Goal: Information Seeking & Learning: Learn about a topic

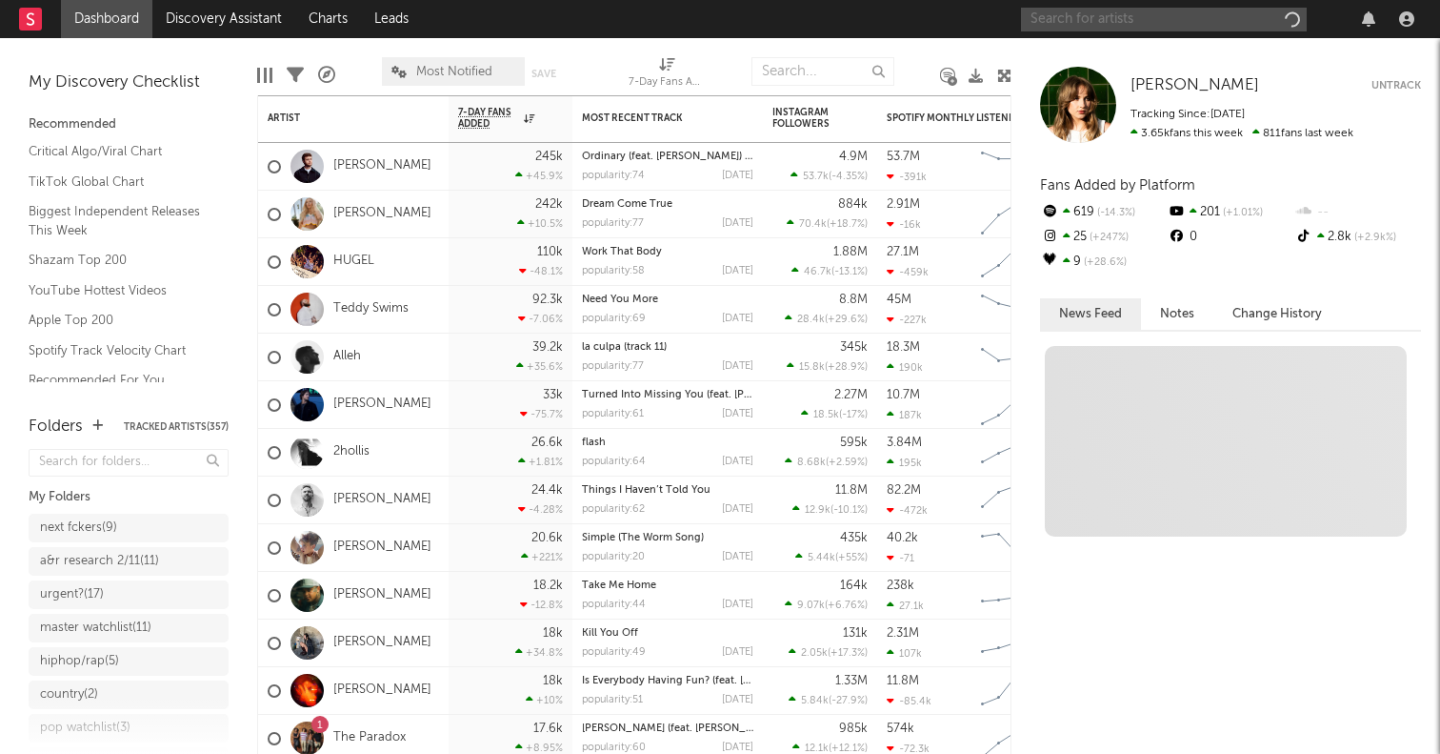
click at [1200, 26] on input "text" at bounding box center [1164, 20] width 286 height 24
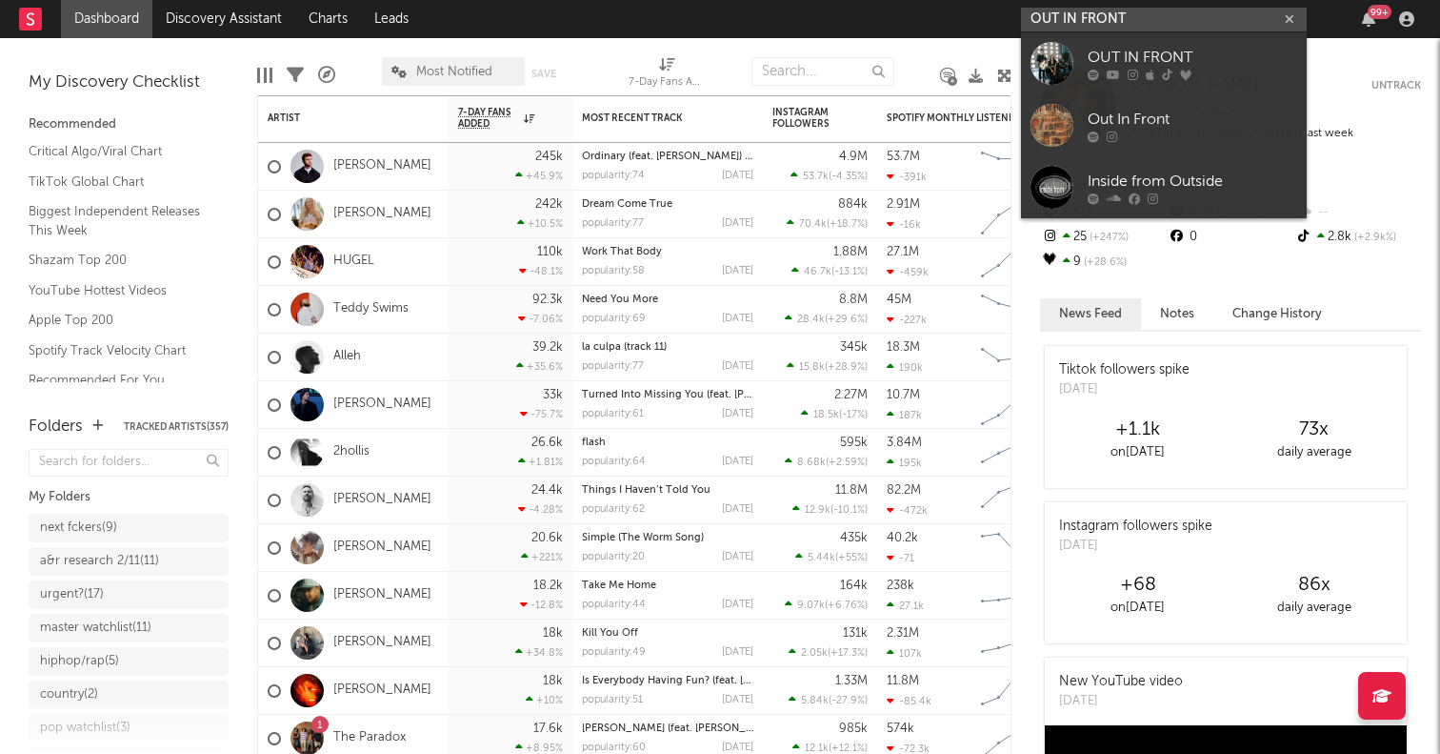
click at [1140, 23] on input "OUT IN FRONT" at bounding box center [1164, 20] width 286 height 24
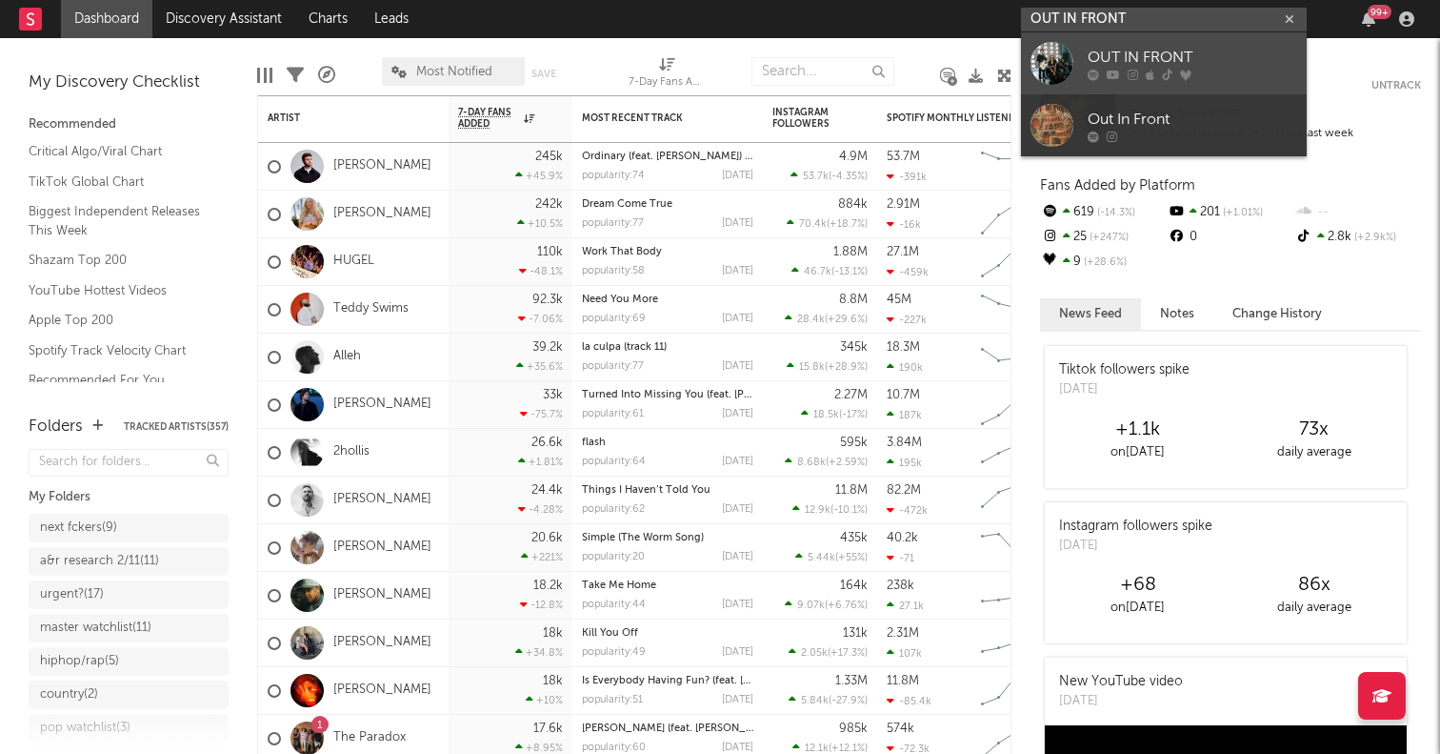
type input "OUT IN FRONT"
click at [1051, 65] on div at bounding box center [1052, 63] width 43 height 43
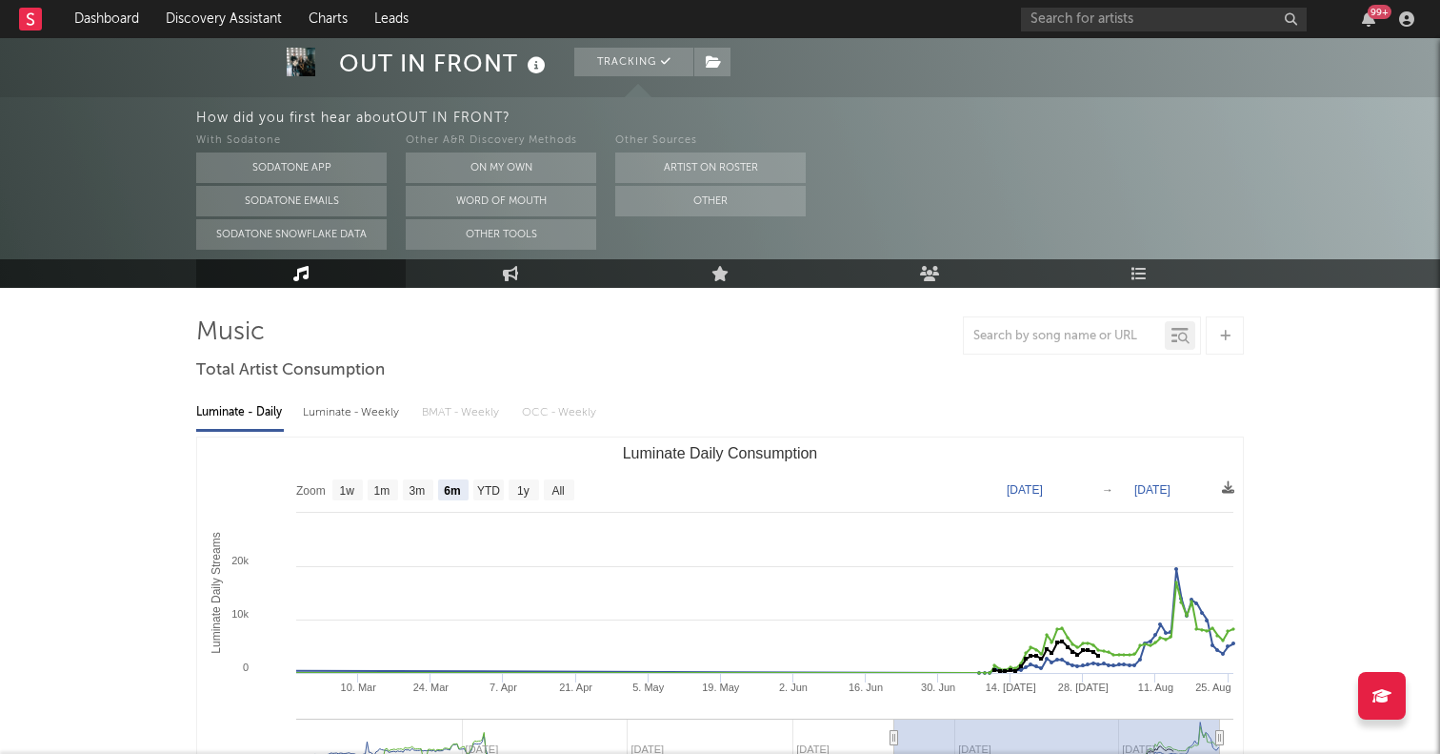
scroll to position [191, 0]
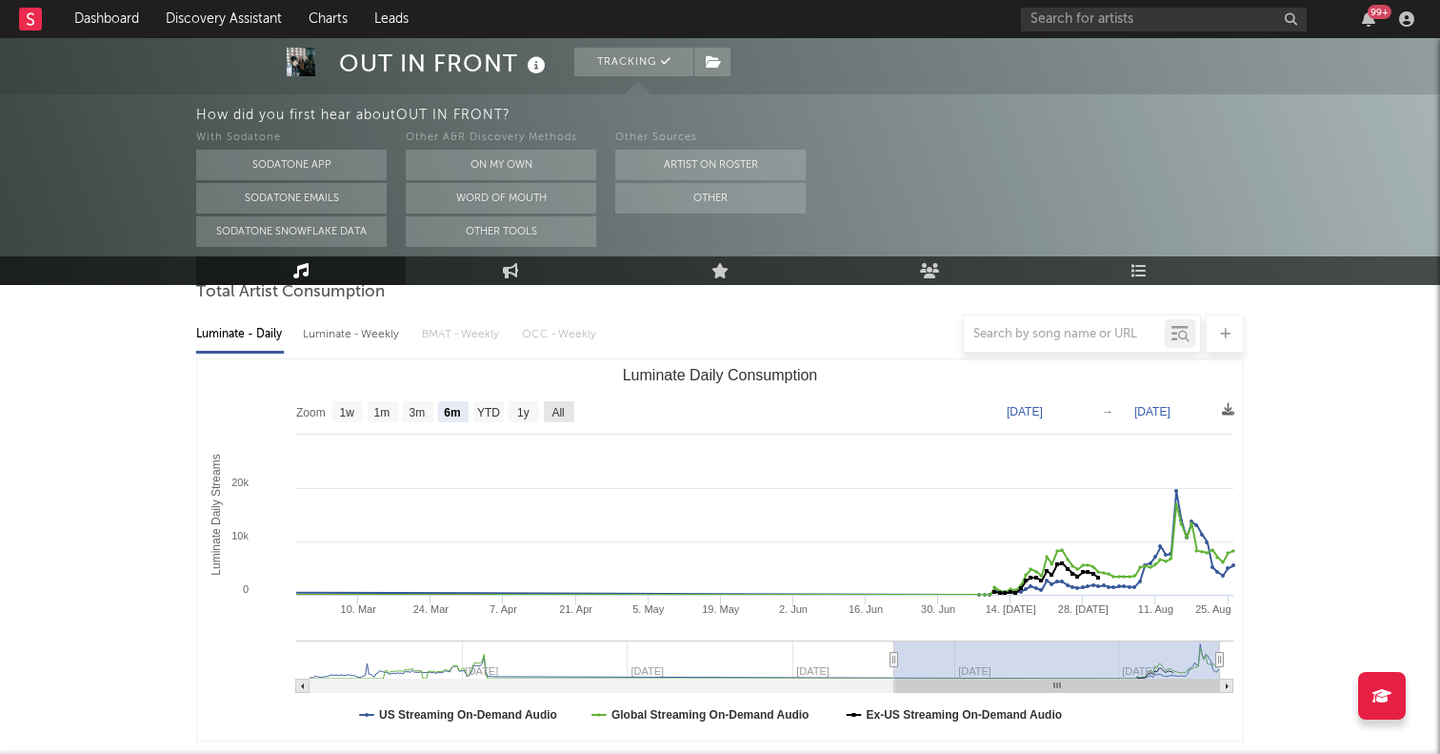
click at [564, 403] on rect "Luminate Daily Consumption" at bounding box center [559, 411] width 30 height 21
select select "All"
type input "[DATE]"
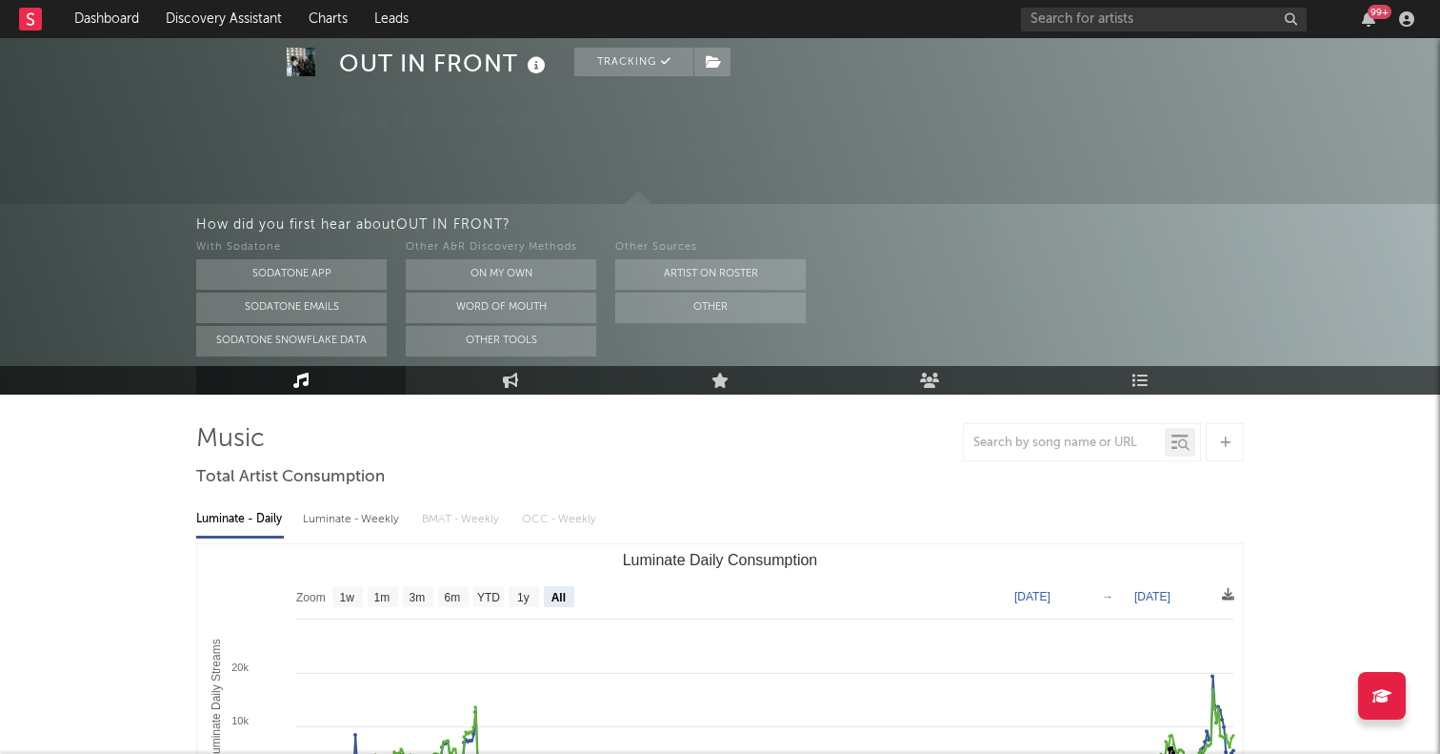
scroll to position [0, 0]
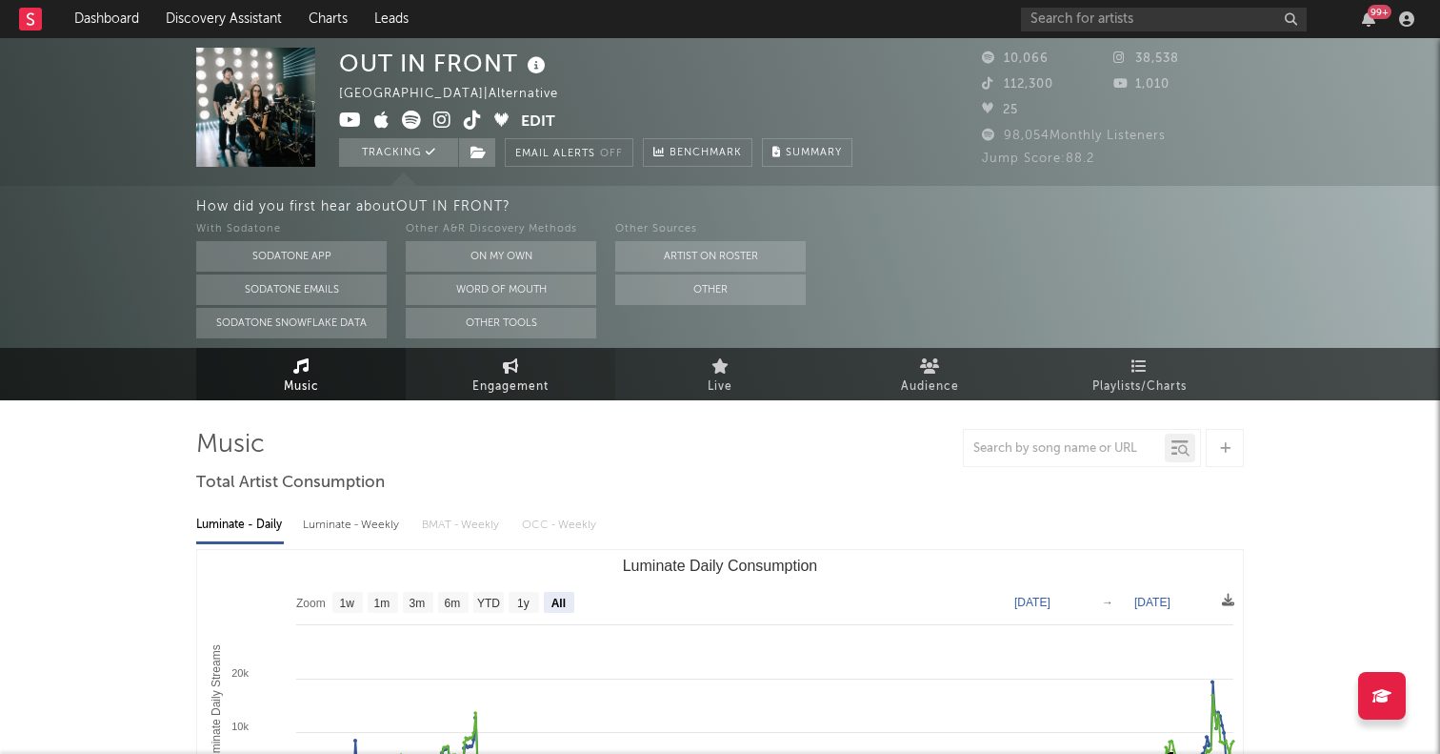
click at [513, 358] on icon at bounding box center [511, 365] width 16 height 15
select select "1w"
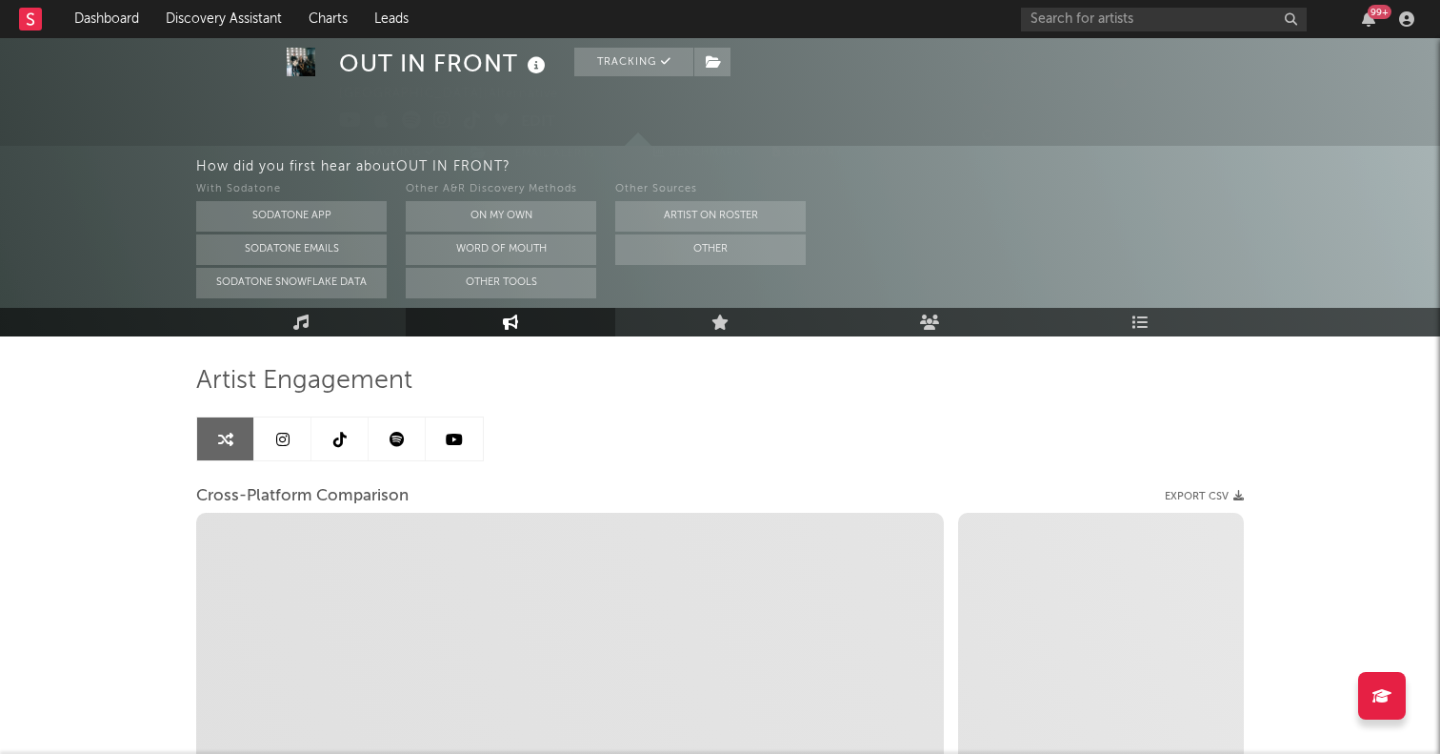
scroll to position [87, 0]
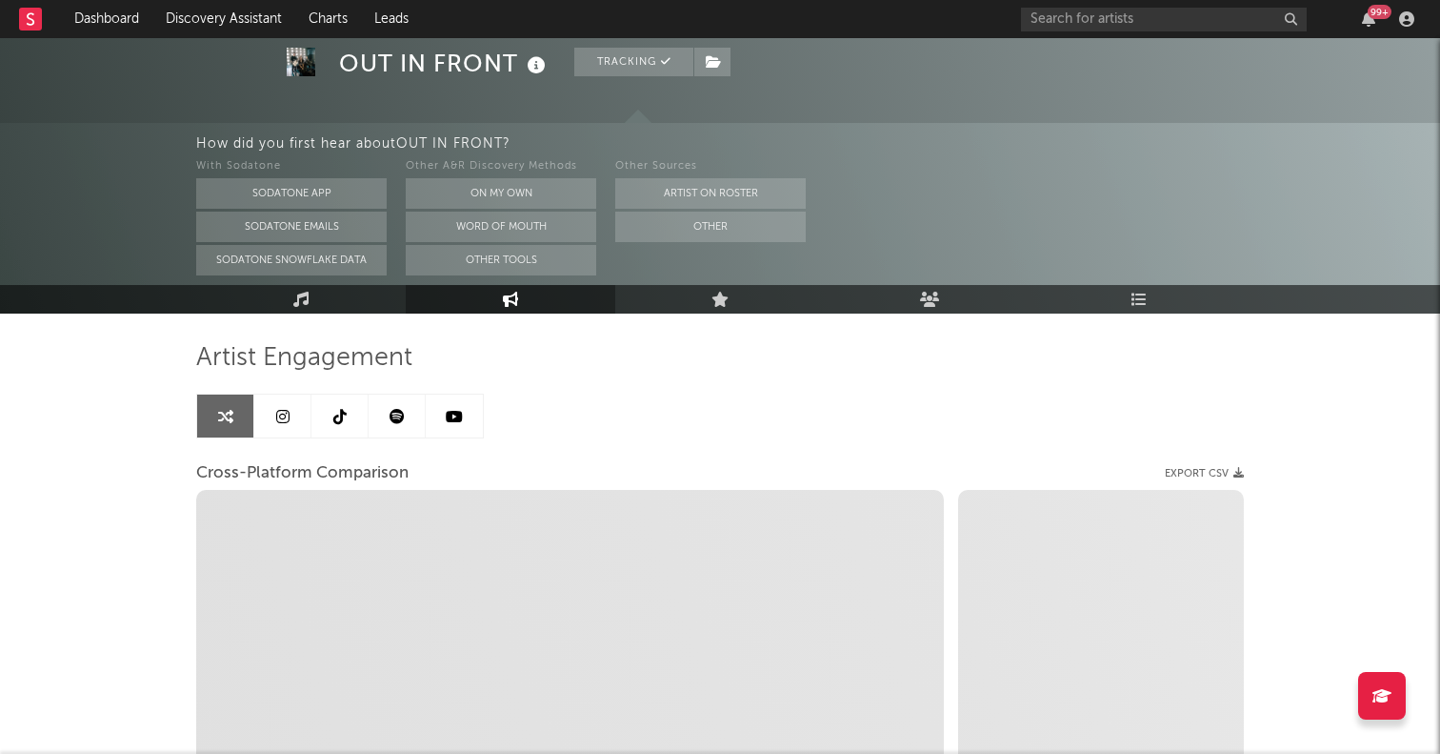
click at [295, 415] on link at bounding box center [282, 415] width 57 height 43
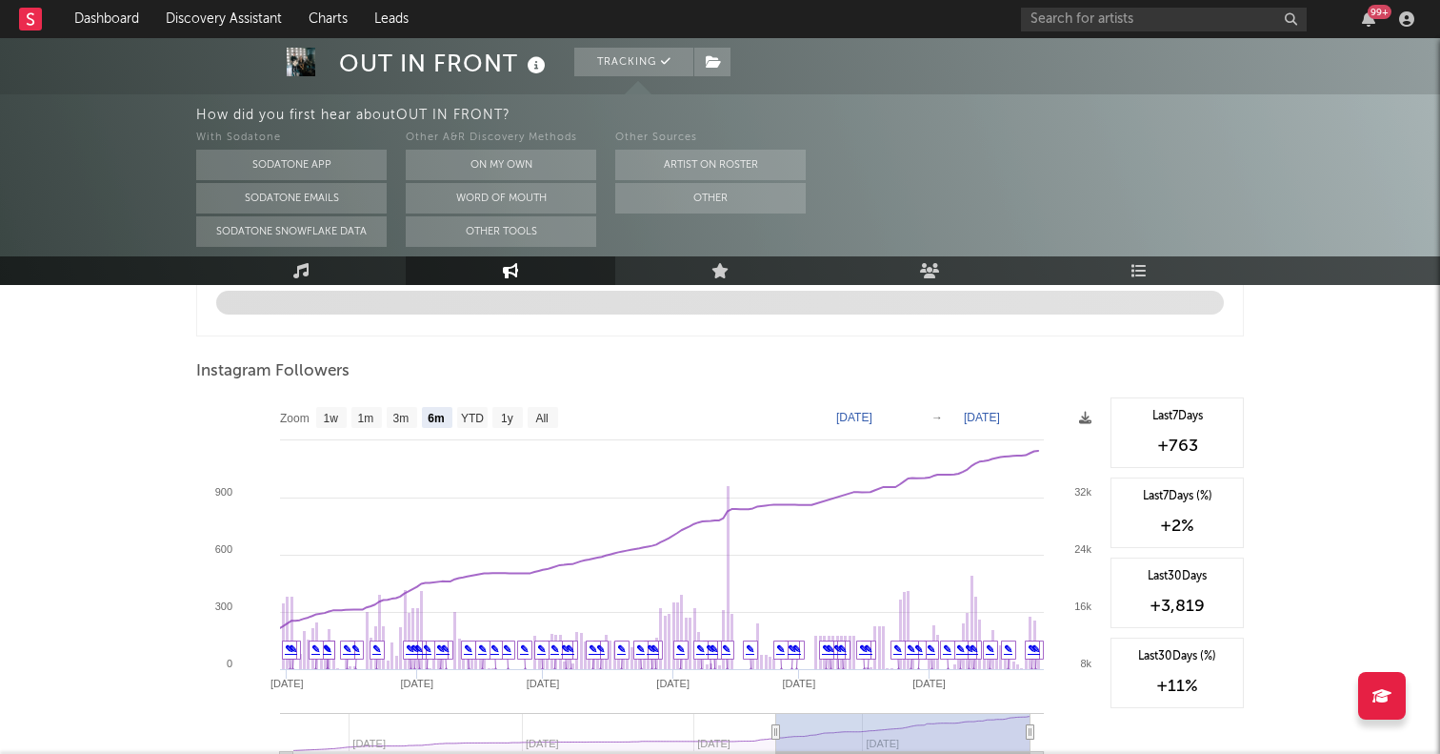
scroll to position [2077, 0]
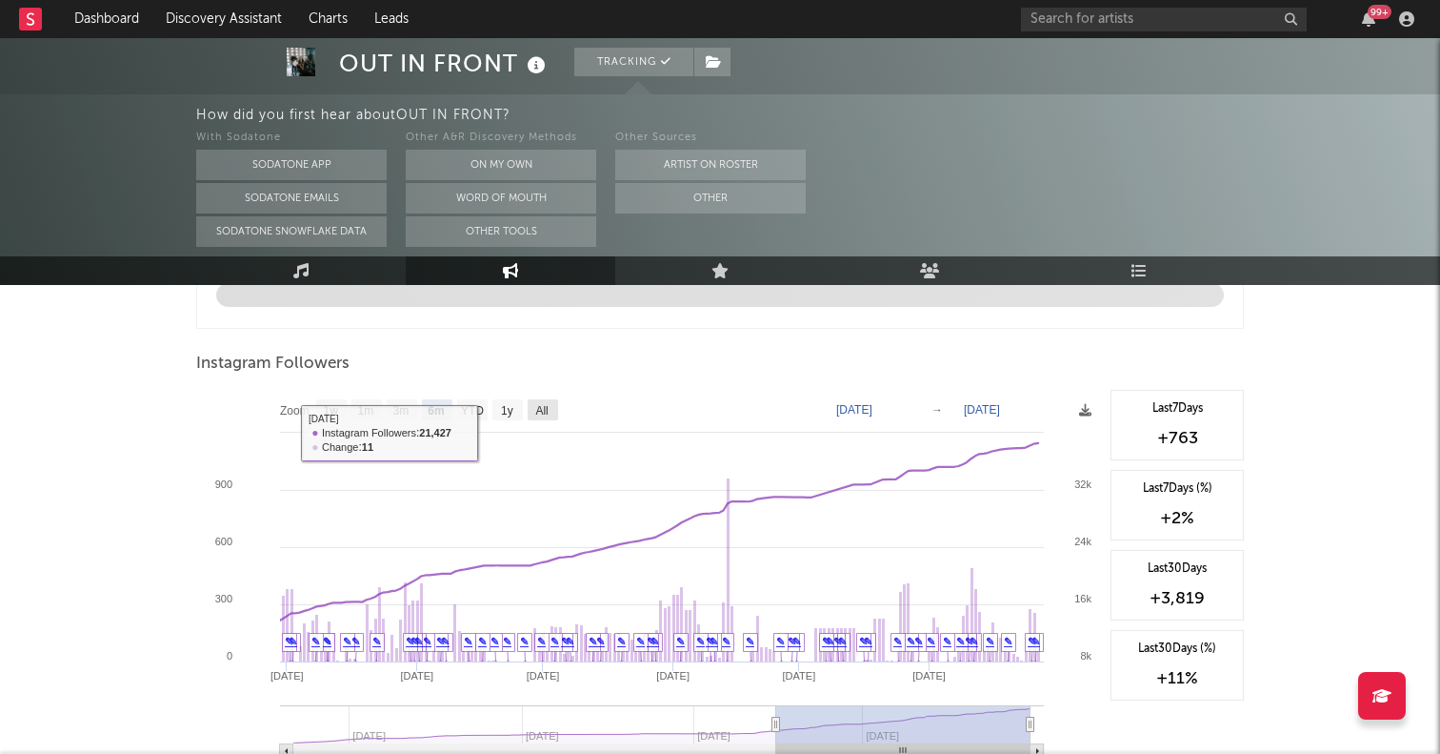
click at [542, 410] on text "All" at bounding box center [541, 410] width 12 height 13
select select "All"
type input "[DATE]"
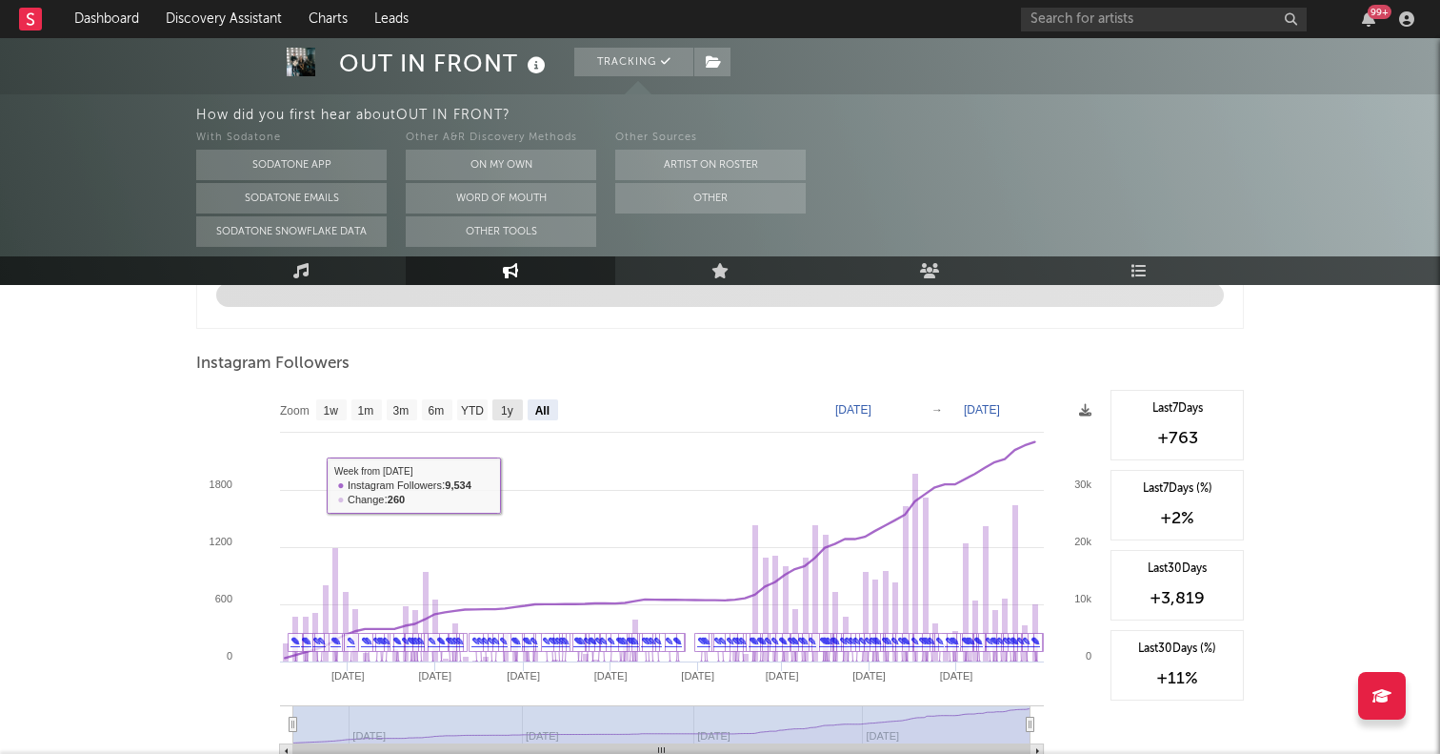
click at [514, 414] on rect at bounding box center [507, 409] width 30 height 21
select select "1y"
type input "[DATE]"
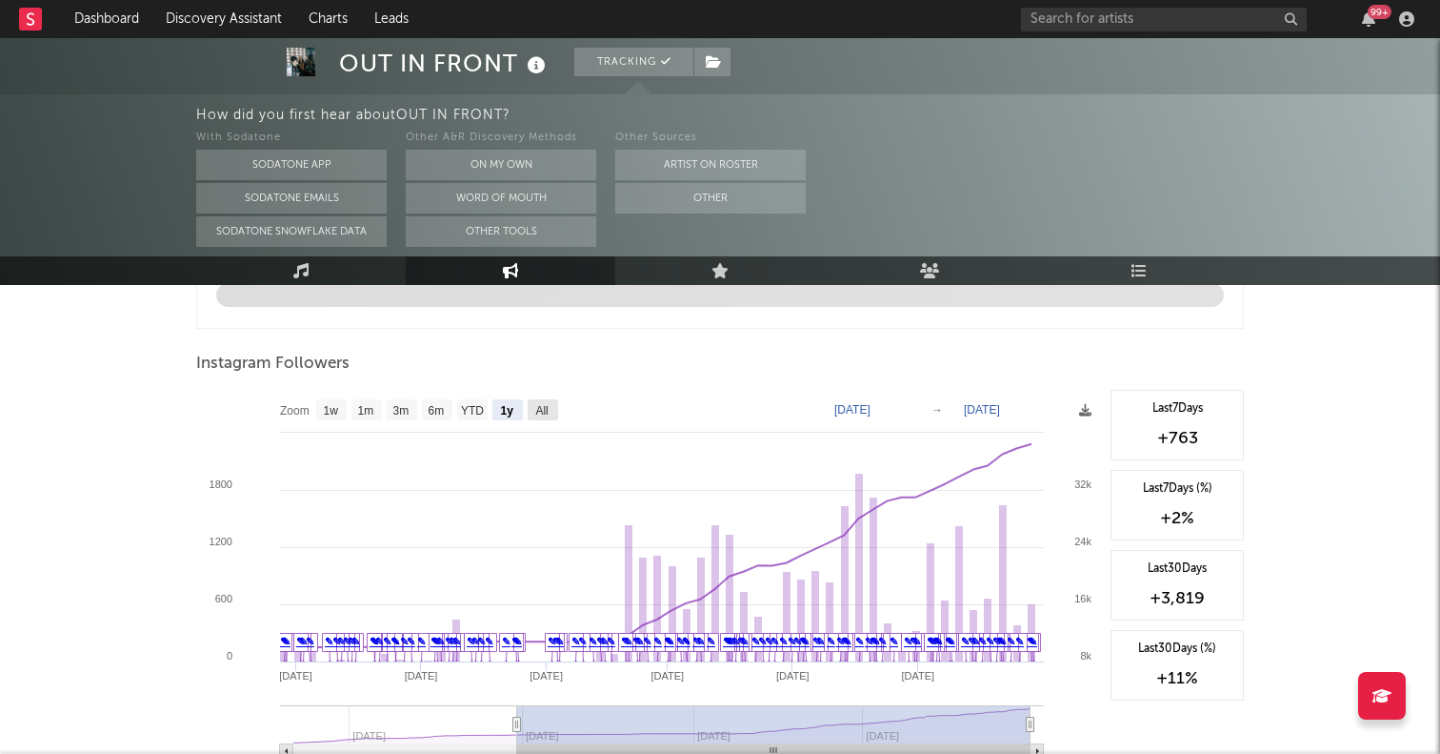
click at [539, 405] on text "All" at bounding box center [541, 410] width 12 height 13
select select "All"
type input "[DATE]"
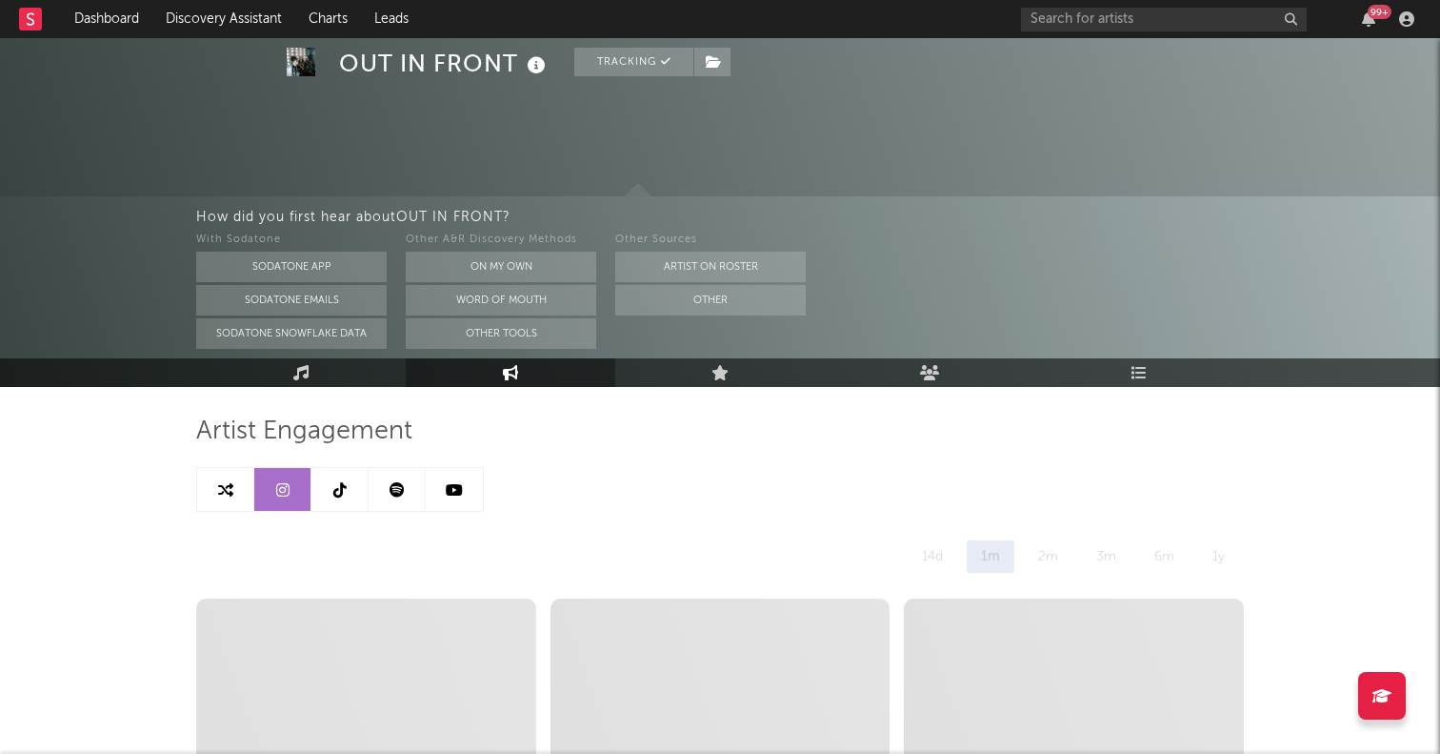
scroll to position [0, 0]
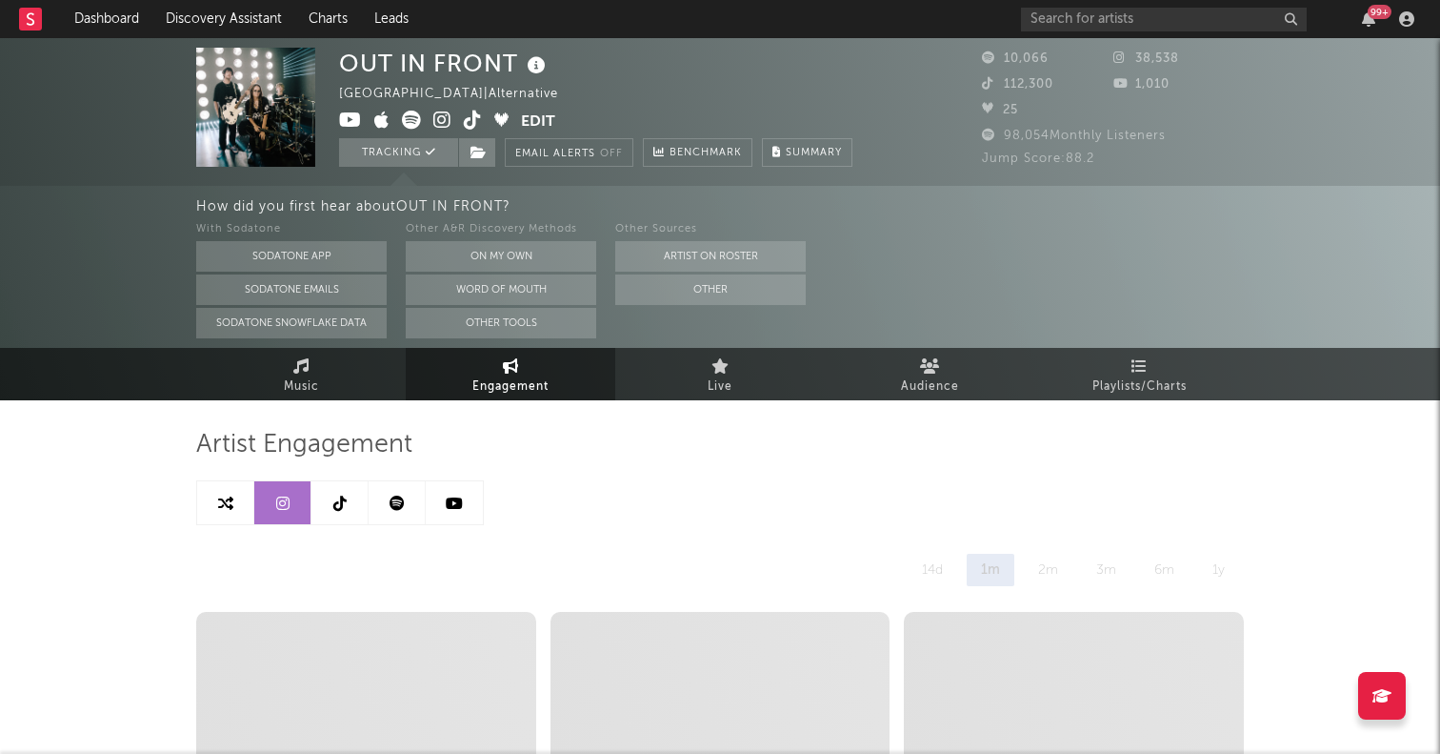
click at [332, 505] on link at bounding box center [340, 502] width 57 height 43
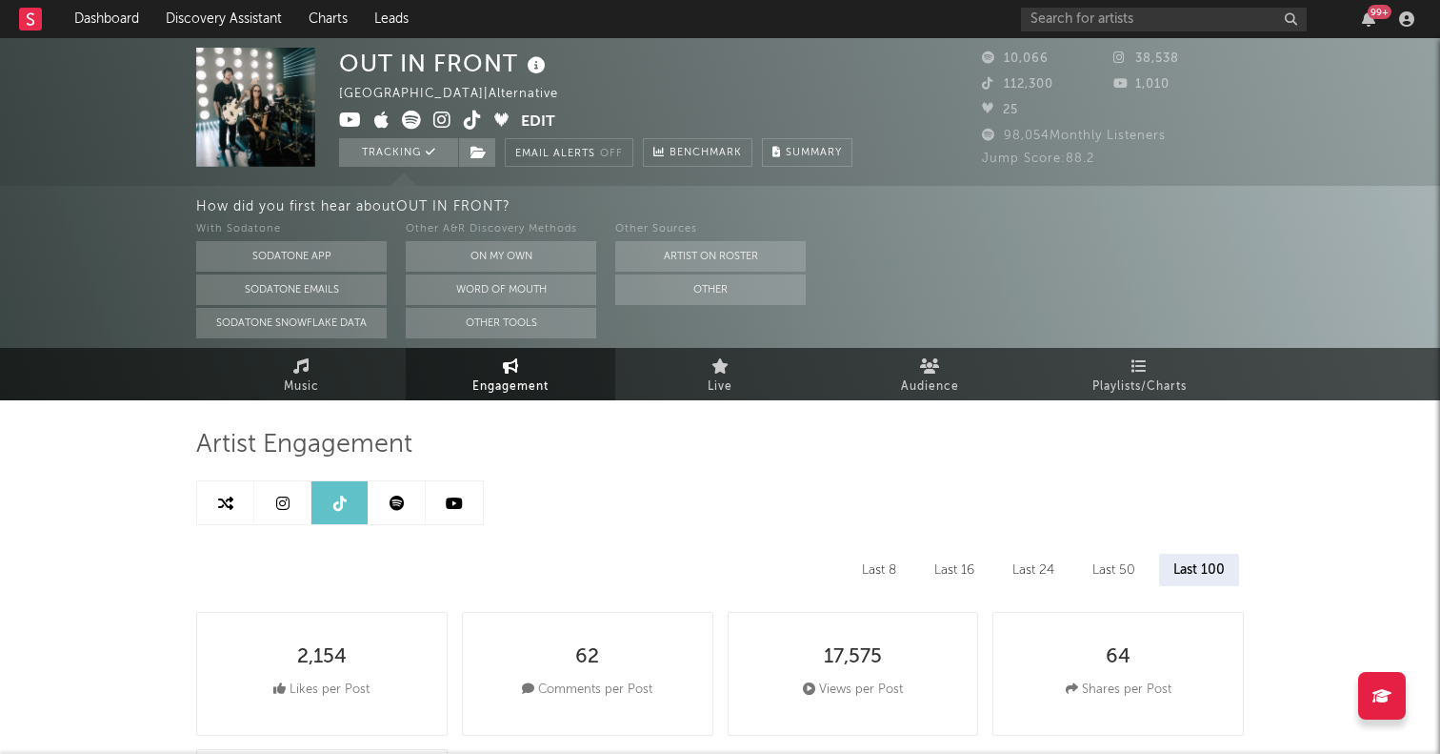
select select "6m"
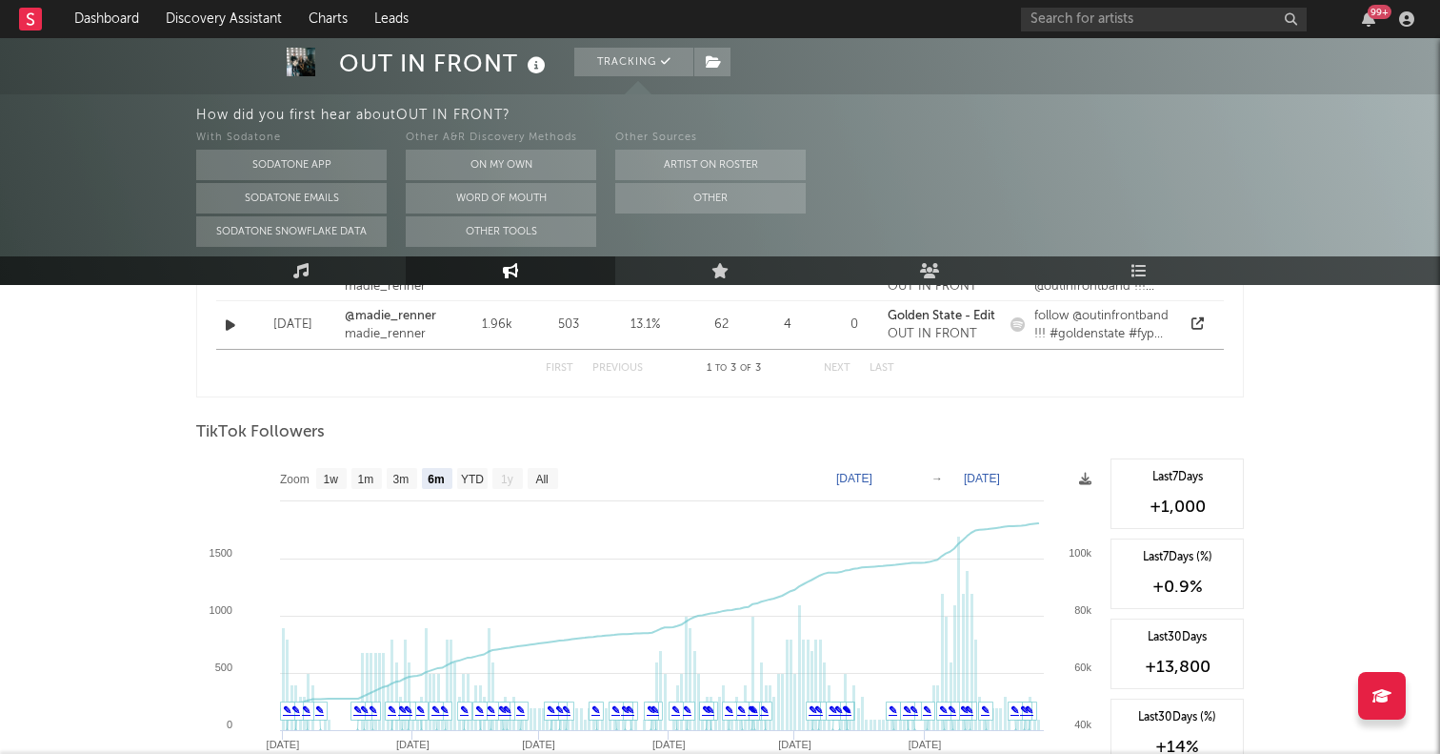
scroll to position [1712, 0]
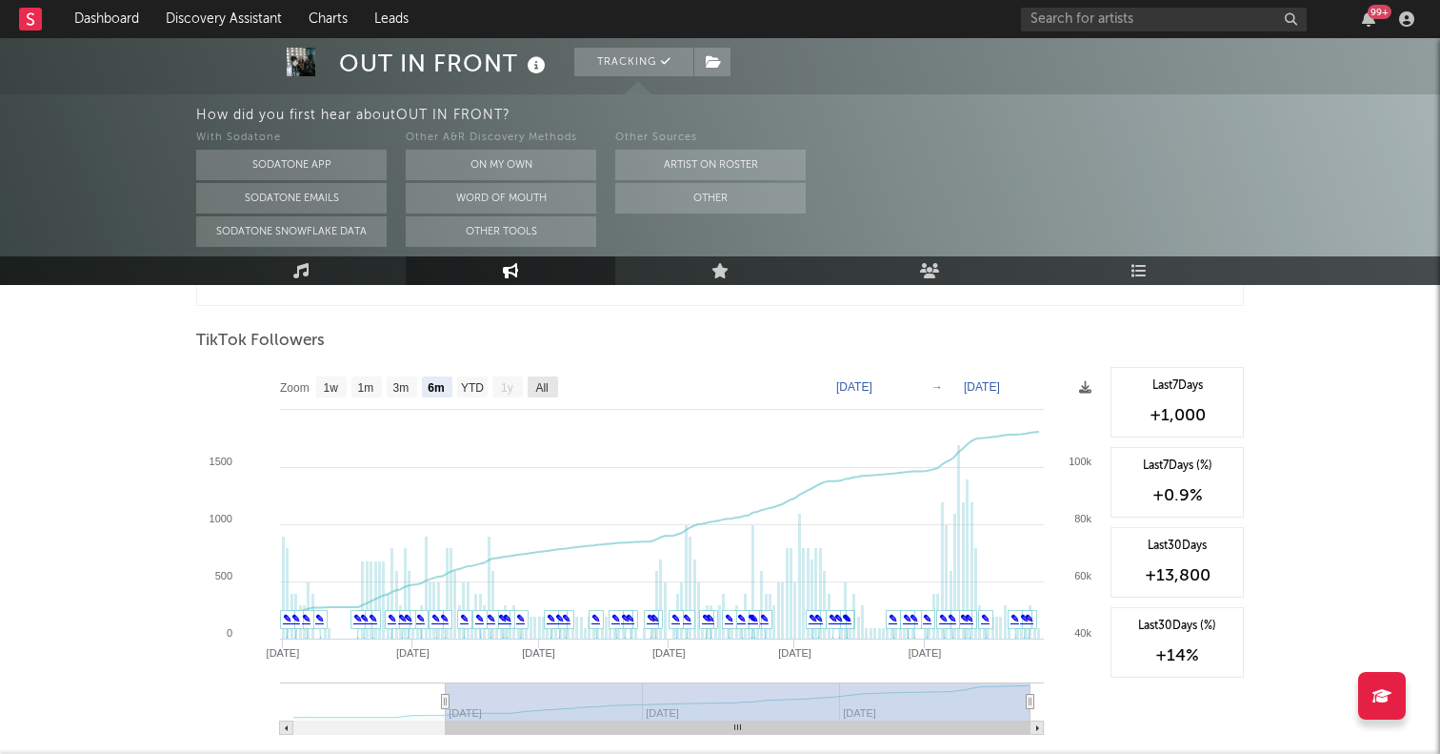
click at [539, 391] on text "All" at bounding box center [541, 387] width 12 height 13
select select "All"
type input "[DATE]"
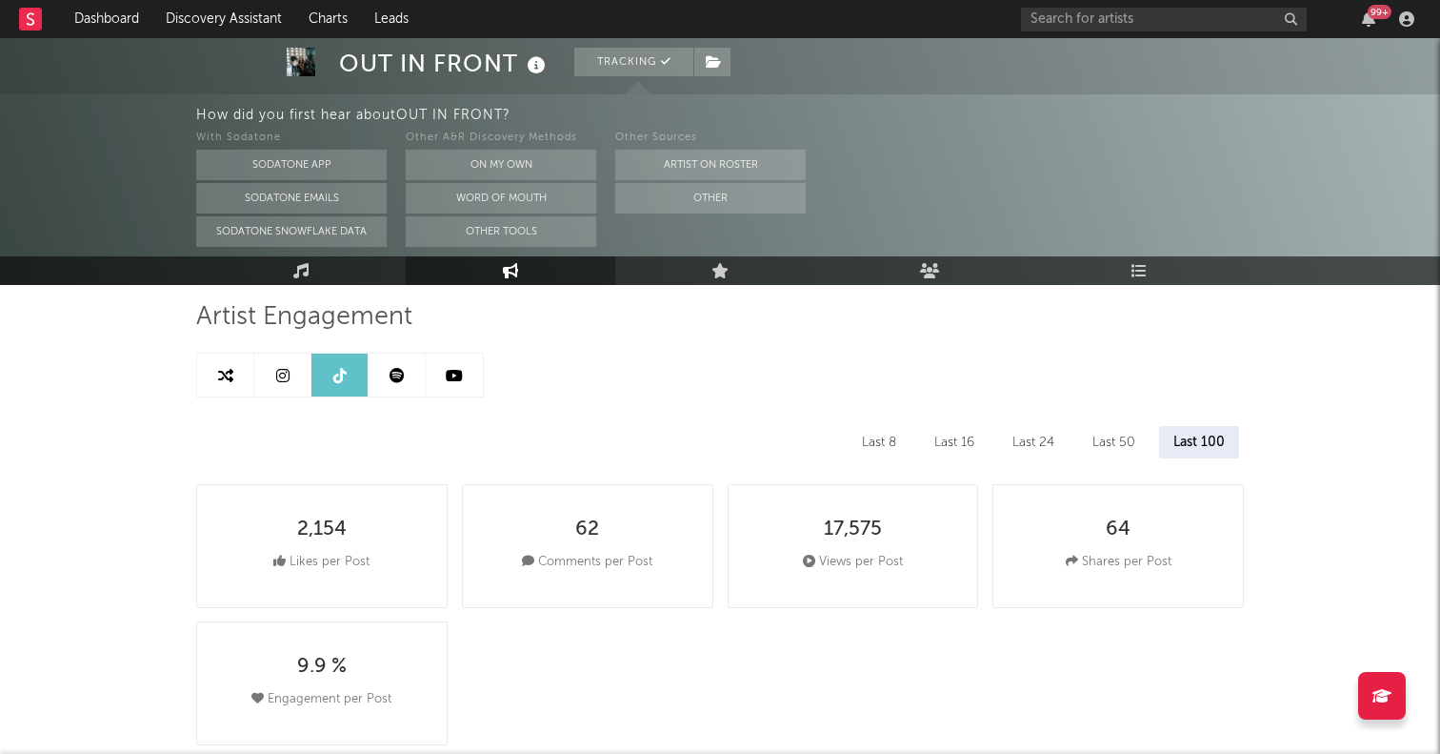
scroll to position [0, 0]
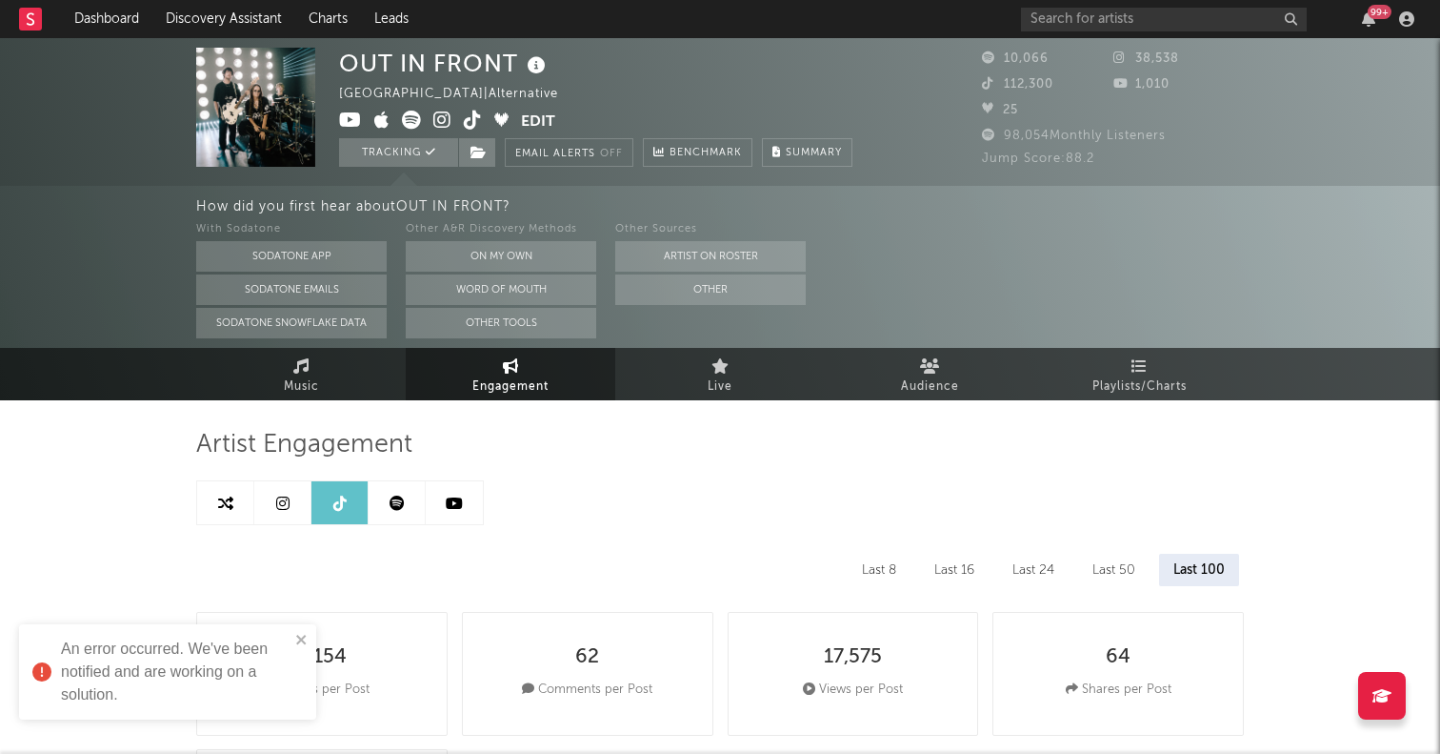
click at [412, 508] on link at bounding box center [397, 502] width 57 height 43
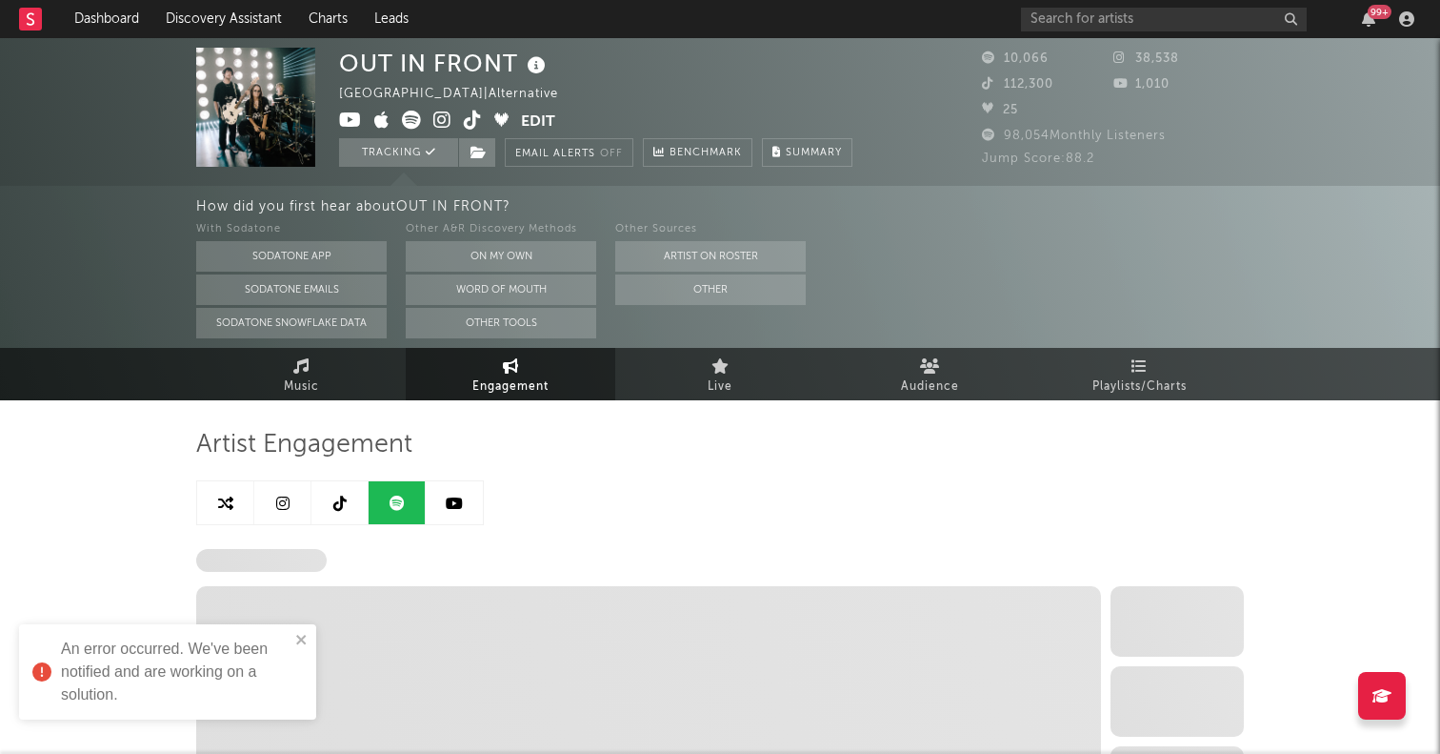
select select "6m"
select select "1w"
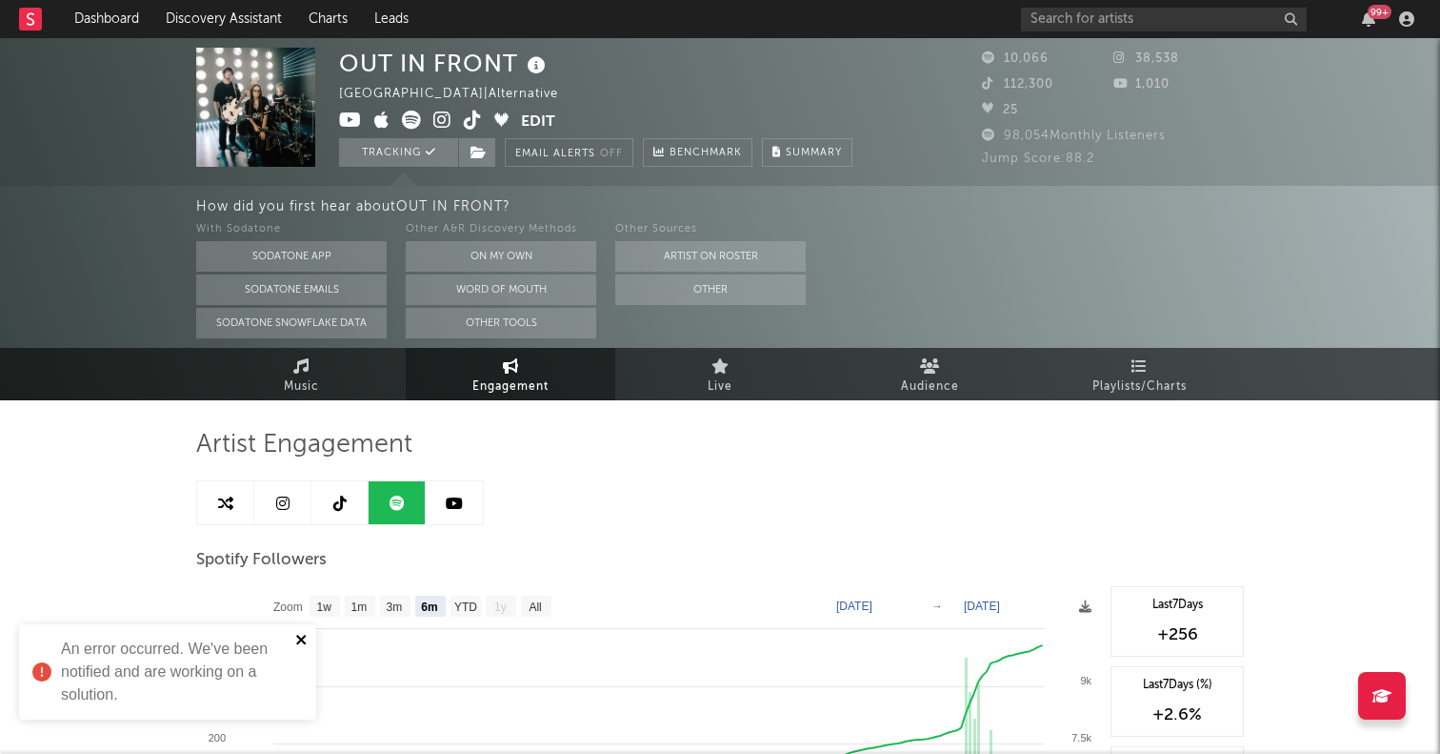
click at [303, 634] on icon "close" at bounding box center [301, 639] width 13 height 15
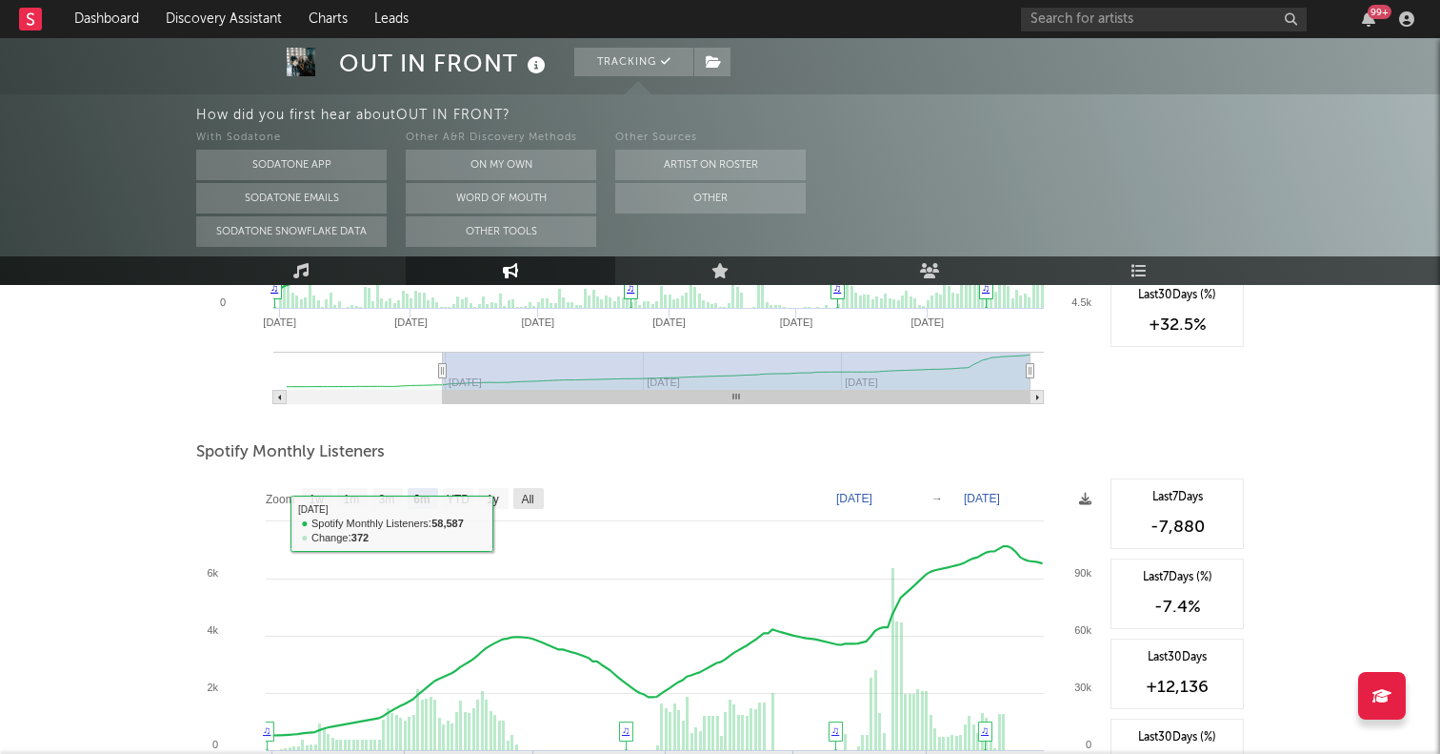
click at [523, 489] on rect at bounding box center [528, 498] width 30 height 21
select select "All"
type input "[DATE]"
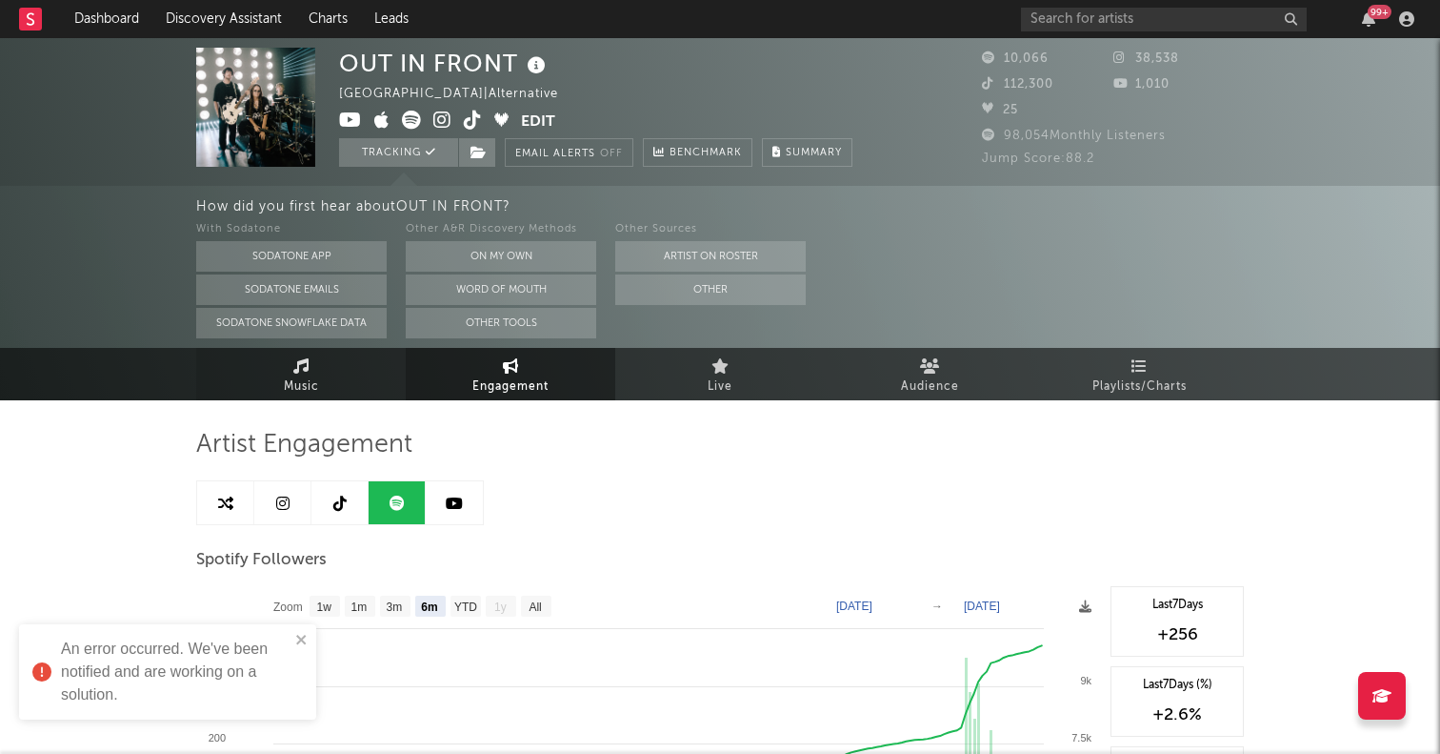
click at [344, 371] on link "Music" at bounding box center [301, 374] width 210 height 52
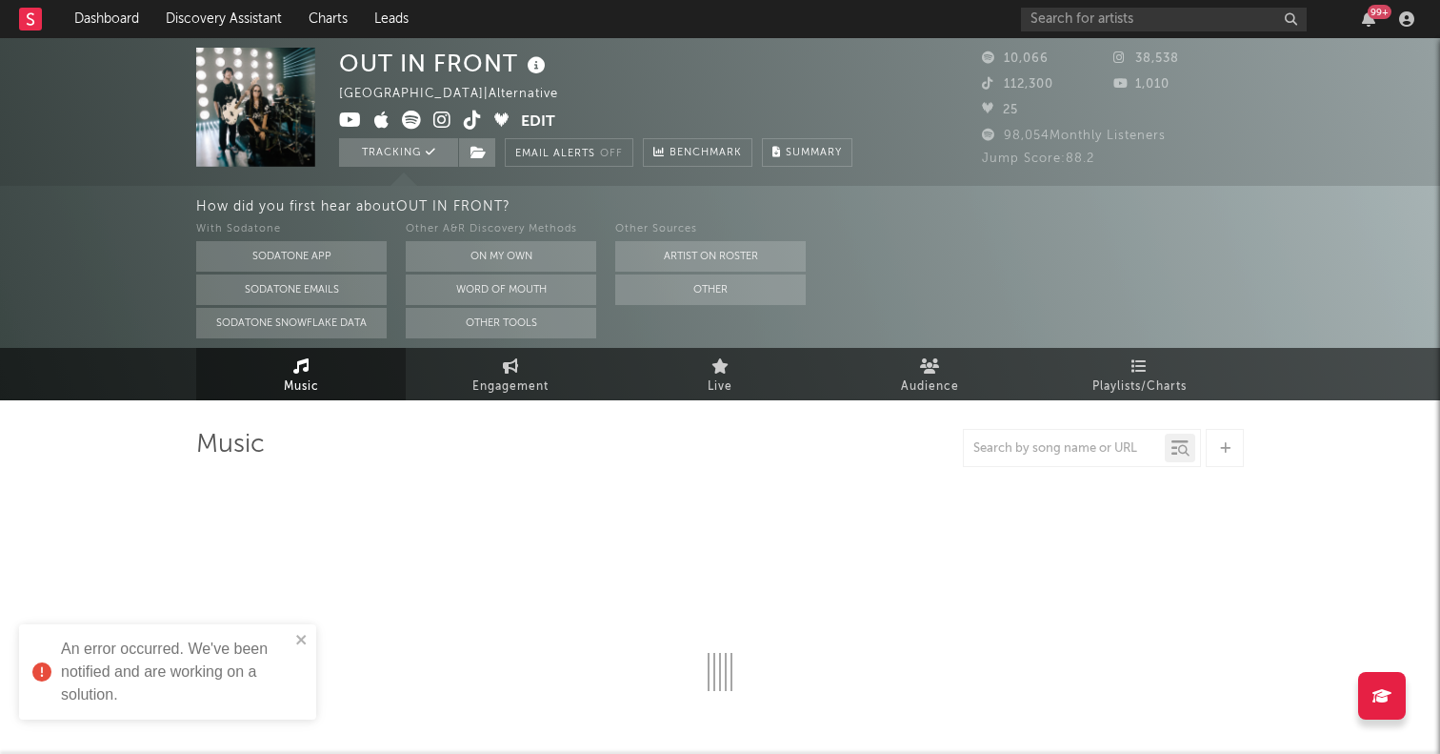
select select "6m"
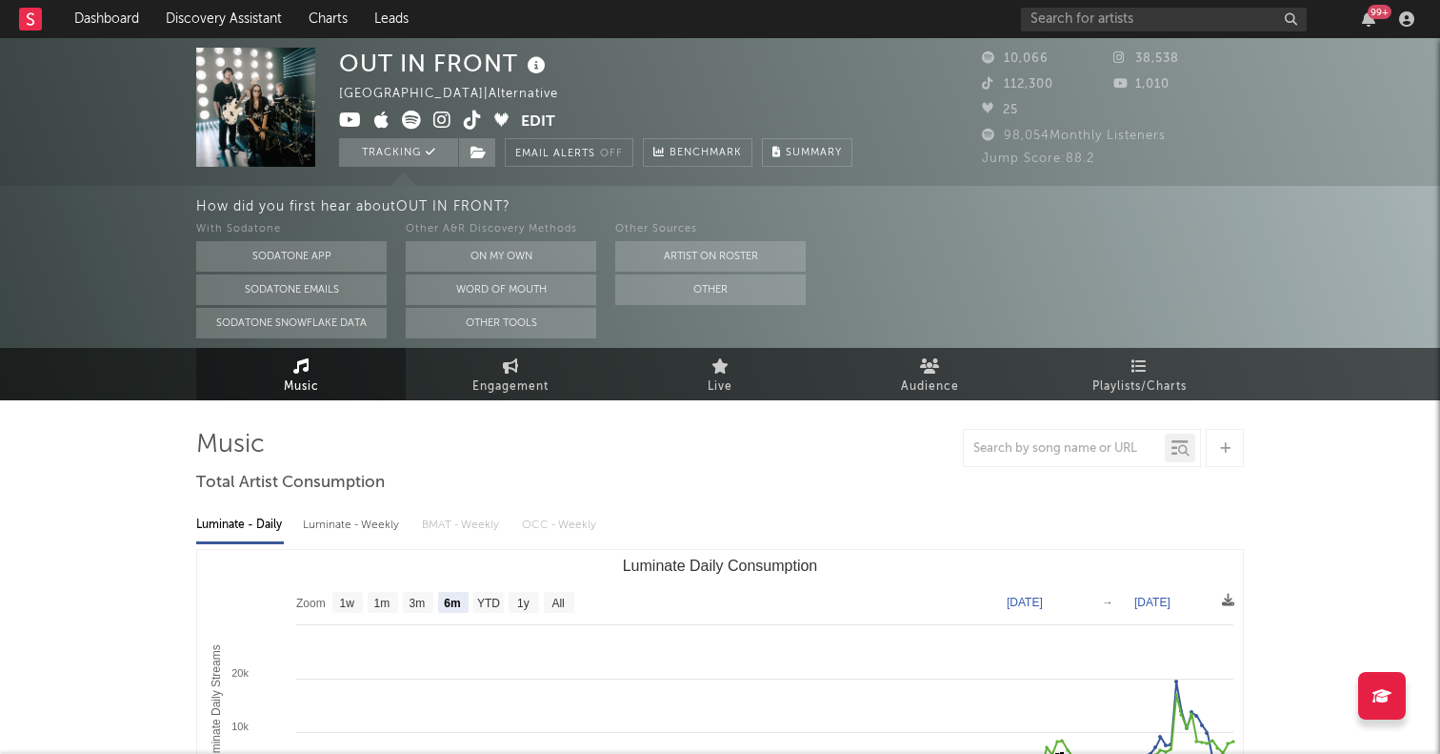
click at [419, 123] on icon at bounding box center [411, 120] width 19 height 19
